Goal: Task Accomplishment & Management: Use online tool/utility

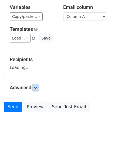
click at [37, 87] on icon at bounding box center [35, 87] width 3 height 3
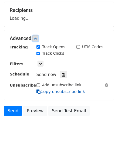
scroll to position [81, 0]
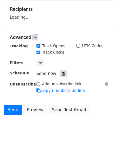
click at [62, 74] on icon at bounding box center [64, 74] width 4 height 4
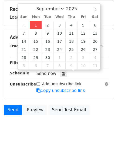
type input "2025-09-01 12:00"
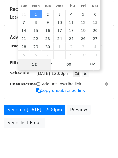
scroll to position [0, 0]
type input "4"
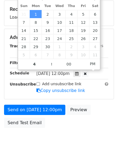
type input "2025-09-01 16:00"
click at [60, 141] on body "New Campaign Daily emails left: 50 Google Sheet: Untitled spreadsheet Variables…" at bounding box center [59, 38] width 118 height 230
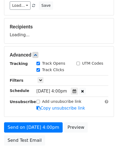
scroll to position [54, 0]
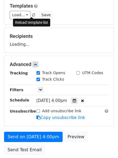
click at [32, 14] on span at bounding box center [33, 16] width 3 height 4
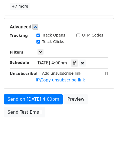
scroll to position [118, 0]
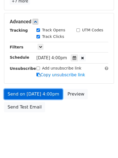
click at [52, 94] on link "Send on Sep 1 at 4:00pm" at bounding box center [33, 94] width 59 height 10
click at [40, 93] on link "Send on Sep 1 at 4:00pm" at bounding box center [33, 94] width 59 height 10
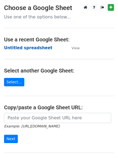
click at [34, 47] on strong "Untitled spreadsheet" at bounding box center [28, 48] width 49 height 5
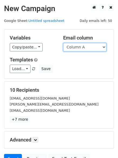
drag, startPoint x: 84, startPoint y: 48, endPoint x: 84, endPoint y: 51, distance: 3.0
click at [84, 48] on select "Column A Column B Column C Column D Column E Column F" at bounding box center [84, 47] width 43 height 8
select select "Column B"
click at [63, 43] on select "Column A Column B Column C Column D Column E Column F" at bounding box center [84, 47] width 43 height 8
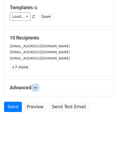
click at [35, 90] on link at bounding box center [36, 88] width 6 height 6
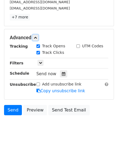
scroll to position [103, 0]
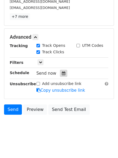
click at [60, 75] on div at bounding box center [63, 73] width 7 height 7
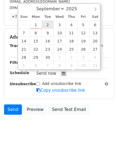
type input "2025-09-02 12:00"
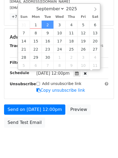
scroll to position [0, 0]
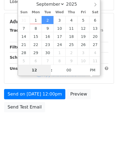
type input "5"
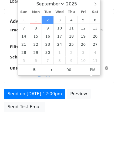
type input "2025-09-02 17:00"
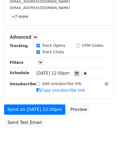
click at [58, 121] on div "Send on Sep 2 at 12:00pm Preview Send Test Email" at bounding box center [59, 118] width 118 height 26
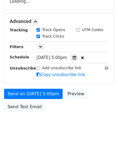
scroll to position [97, 0]
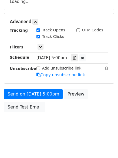
click at [52, 108] on div "Send on Sep 2 at 5:00pm Preview Send Test Email" at bounding box center [59, 102] width 118 height 26
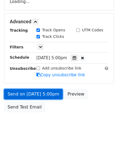
click at [51, 93] on link "Send on Sep 2 at 5:00pm" at bounding box center [33, 94] width 59 height 10
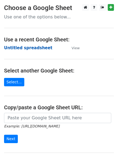
click at [40, 47] on strong "Untitled spreadsheet" at bounding box center [28, 48] width 49 height 5
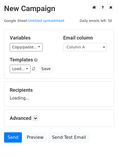
click at [84, 51] on select "Column A Column B Column C Column D Column E Column F" at bounding box center [84, 47] width 43 height 8
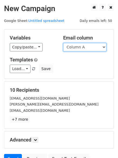
click at [95, 49] on select "Column A Column B Column C Column D Column E Column F" at bounding box center [84, 47] width 43 height 8
select select "Column C"
click at [63, 43] on select "Column A Column B Column C Column D Column E Column F" at bounding box center [84, 47] width 43 height 8
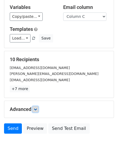
click at [36, 108] on icon at bounding box center [35, 109] width 3 height 3
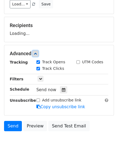
scroll to position [66, 0]
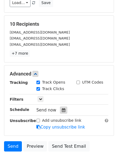
click at [63, 107] on div at bounding box center [63, 110] width 7 height 7
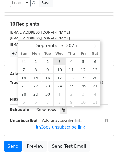
type input "2025-09-03 12:00"
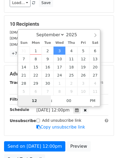
type input "6"
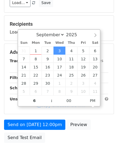
type input "2025-09-03 18:00"
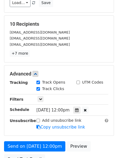
click at [66, 139] on form "Variables Copy/paste... {{Column A}} {{Column B}} {{Column C}} {{Column D}} {{C…" at bounding box center [59, 65] width 110 height 204
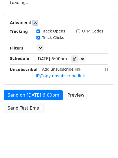
scroll to position [97, 0]
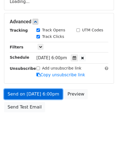
click at [46, 92] on link "Send on Sep 3 at 6:00pm" at bounding box center [33, 94] width 59 height 10
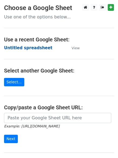
click at [35, 49] on strong "Untitled spreadsheet" at bounding box center [28, 48] width 49 height 5
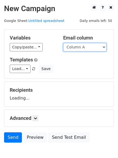
drag, startPoint x: 0, startPoint y: 0, endPoint x: 86, endPoint y: 48, distance: 98.5
click at [86, 48] on select "Column A Column B Column C Column D Column E Column F" at bounding box center [84, 47] width 43 height 8
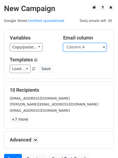
drag, startPoint x: 91, startPoint y: 47, endPoint x: 89, endPoint y: 50, distance: 3.3
click at [91, 47] on select "Column A Column B Column C Column D Column E Column F" at bounding box center [84, 47] width 43 height 8
select select "Column D"
click at [63, 43] on select "Column A Column B Column C Column D Column E Column F" at bounding box center [84, 47] width 43 height 8
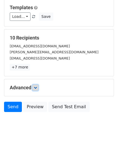
click at [36, 89] on link at bounding box center [36, 88] width 6 height 6
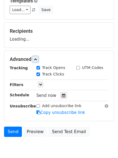
scroll to position [65, 0]
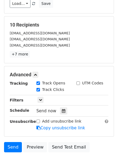
click at [62, 108] on div "Send now" at bounding box center [69, 111] width 64 height 7
click at [62, 113] on icon at bounding box center [64, 111] width 4 height 4
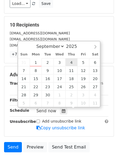
type input "2025-09-04 12:00"
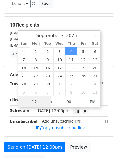
scroll to position [0, 0]
type input "7"
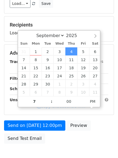
type input "2025-09-04 19:00"
click at [59, 136] on div "Send on Sep 4 at 12:00pm Preview Send Test Email" at bounding box center [59, 134] width 118 height 26
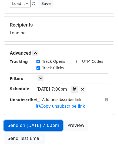
click at [54, 123] on link "Send on Sep 4 at 7:00pm" at bounding box center [33, 126] width 59 height 10
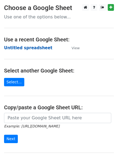
click at [33, 48] on strong "Untitled spreadsheet" at bounding box center [28, 48] width 49 height 5
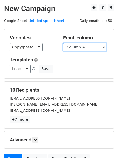
click at [89, 48] on select "Column A Column B Column C Column D Column E Column F" at bounding box center [84, 47] width 43 height 8
select select "Column E"
click at [63, 43] on select "Column A Column B Column C Column D Column E Column F" at bounding box center [84, 47] width 43 height 8
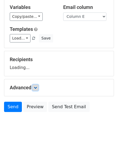
click at [37, 89] on icon at bounding box center [35, 87] width 3 height 3
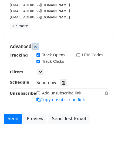
scroll to position [94, 0]
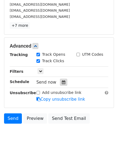
click at [62, 83] on icon at bounding box center [64, 82] width 4 height 4
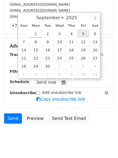
type input "2025-09-05 12:00"
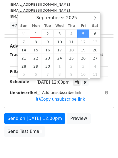
scroll to position [0, 0]
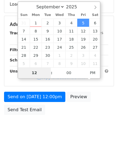
type input "8"
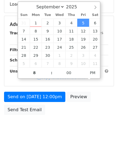
type input "2025-09-05 20:00"
click at [79, 86] on div "Advanced Tracking Track Opens UTM Codes Track Clicks Filters Only include sprea…" at bounding box center [59, 51] width 110 height 70
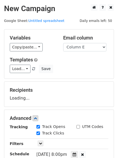
scroll to position [97, 0]
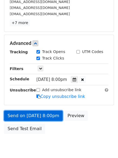
click at [49, 117] on link "Send on Sep 5 at 8:00pm" at bounding box center [33, 116] width 59 height 10
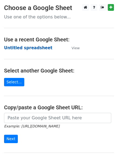
click at [35, 49] on strong "Untitled spreadsheet" at bounding box center [28, 48] width 49 height 5
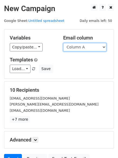
click at [75, 48] on select "Column A Column B Column C Column D Column E Column F" at bounding box center [84, 47] width 43 height 8
select select "Column F"
click at [63, 43] on select "Column A Column B Column C Column D Column E Column F" at bounding box center [84, 47] width 43 height 8
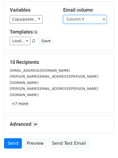
scroll to position [52, 0]
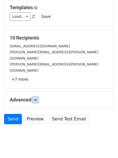
click at [37, 97] on link at bounding box center [36, 100] width 6 height 6
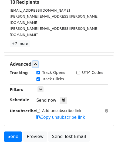
scroll to position [94, 0]
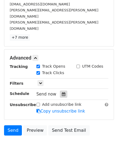
click at [62, 92] on icon at bounding box center [64, 94] width 4 height 4
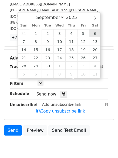
type input "[DATE] 12:00"
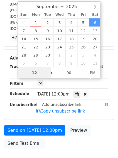
scroll to position [0, 0]
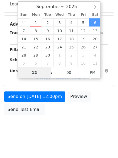
type input "9"
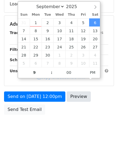
type input "[DATE] 21:00"
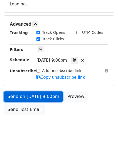
click at [54, 98] on link "Send on [DATE] 9:00pm" at bounding box center [33, 97] width 59 height 10
